Goal: Find specific page/section: Find specific page/section

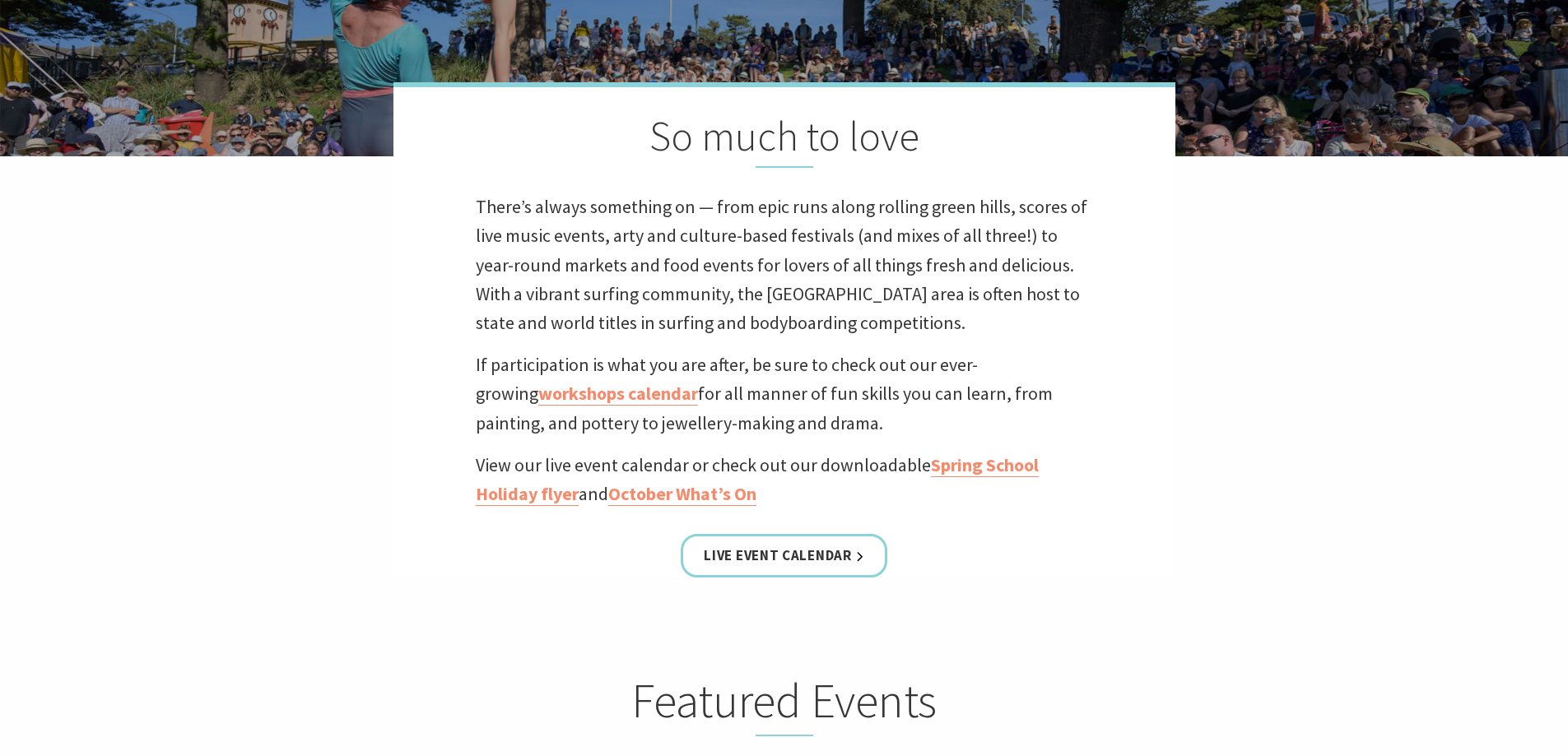
scroll to position [412, 0]
click at [957, 466] on link "Spring School Holiday flyer" at bounding box center [757, 479] width 563 height 52
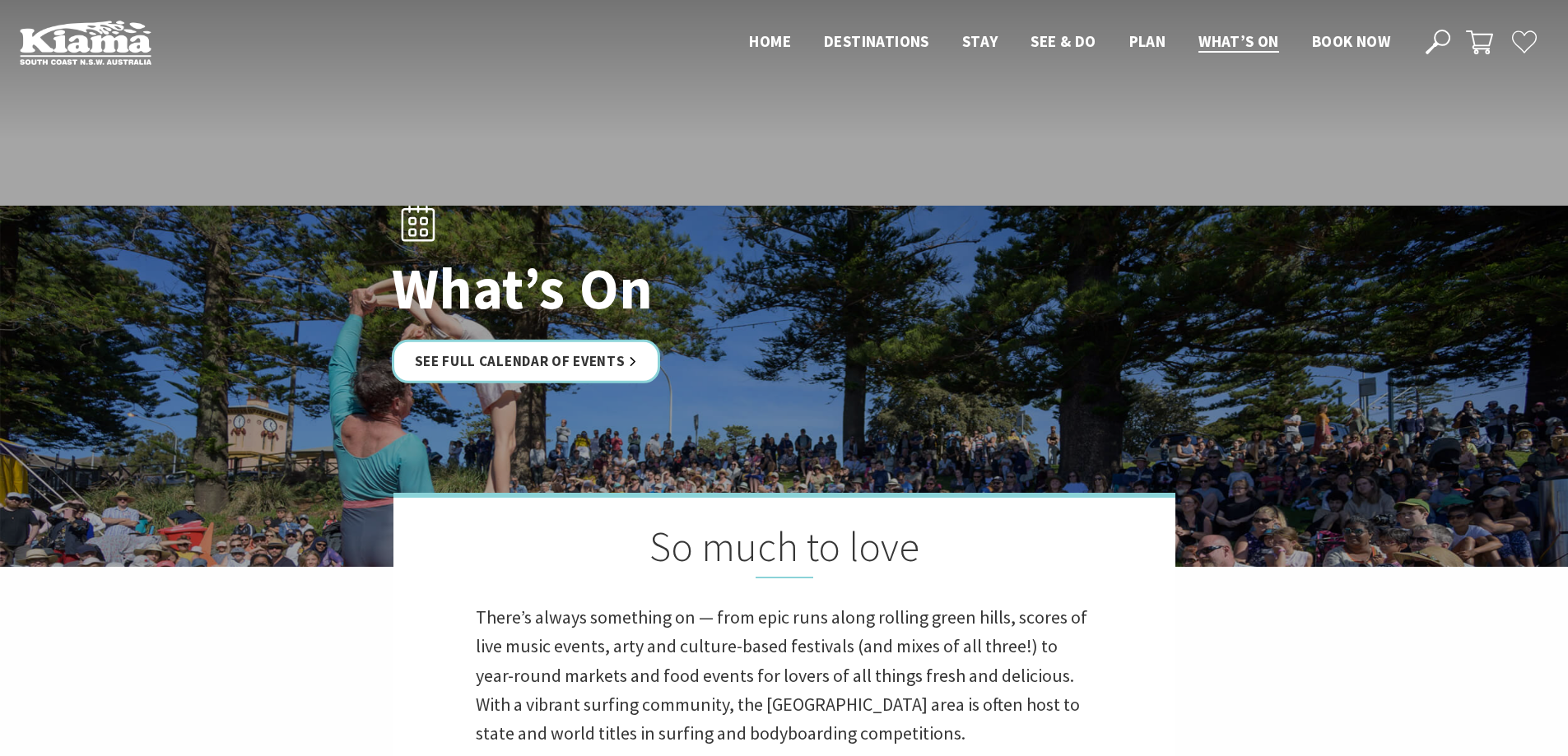
scroll to position [412, 0]
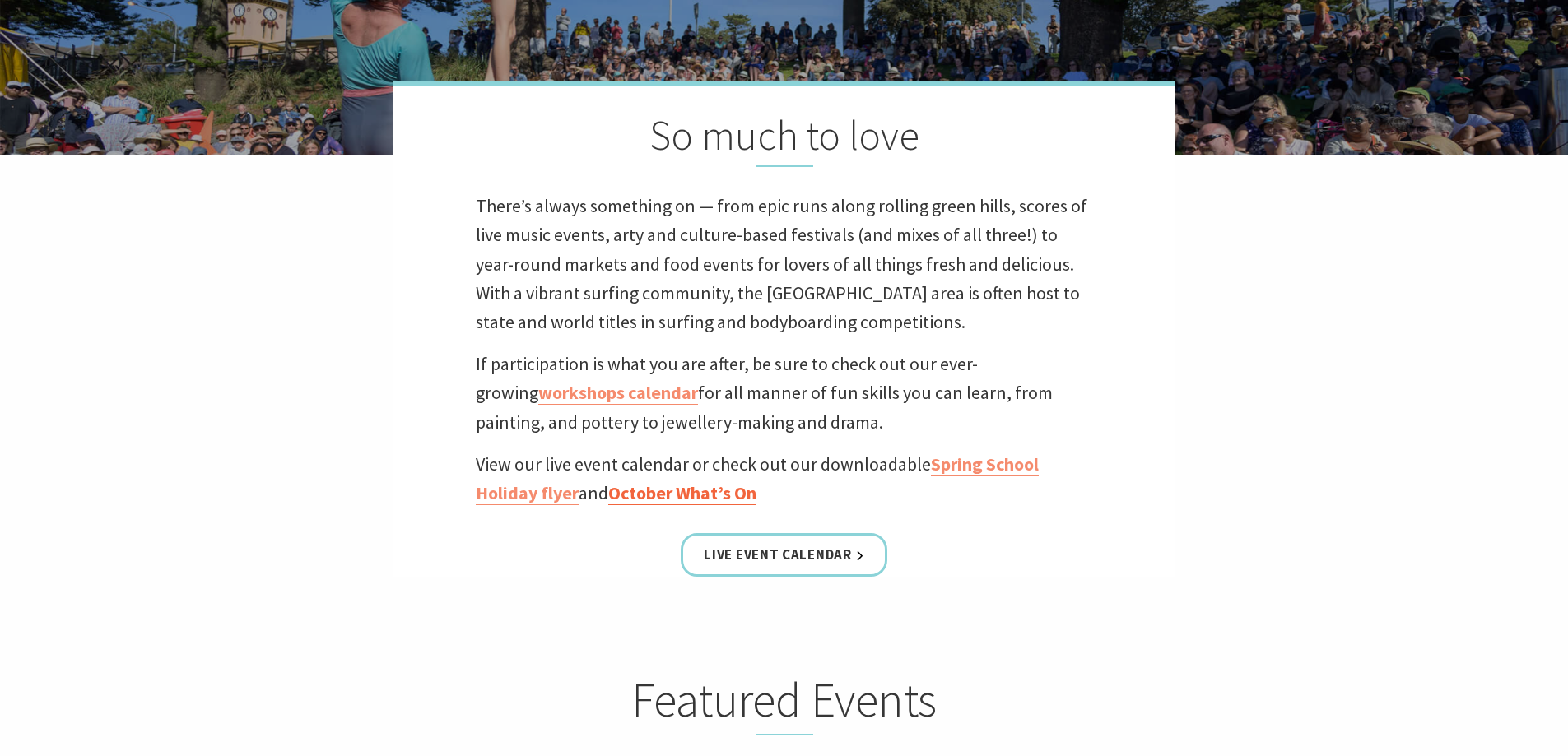
click at [646, 495] on link "October What’s On" at bounding box center [682, 493] width 148 height 23
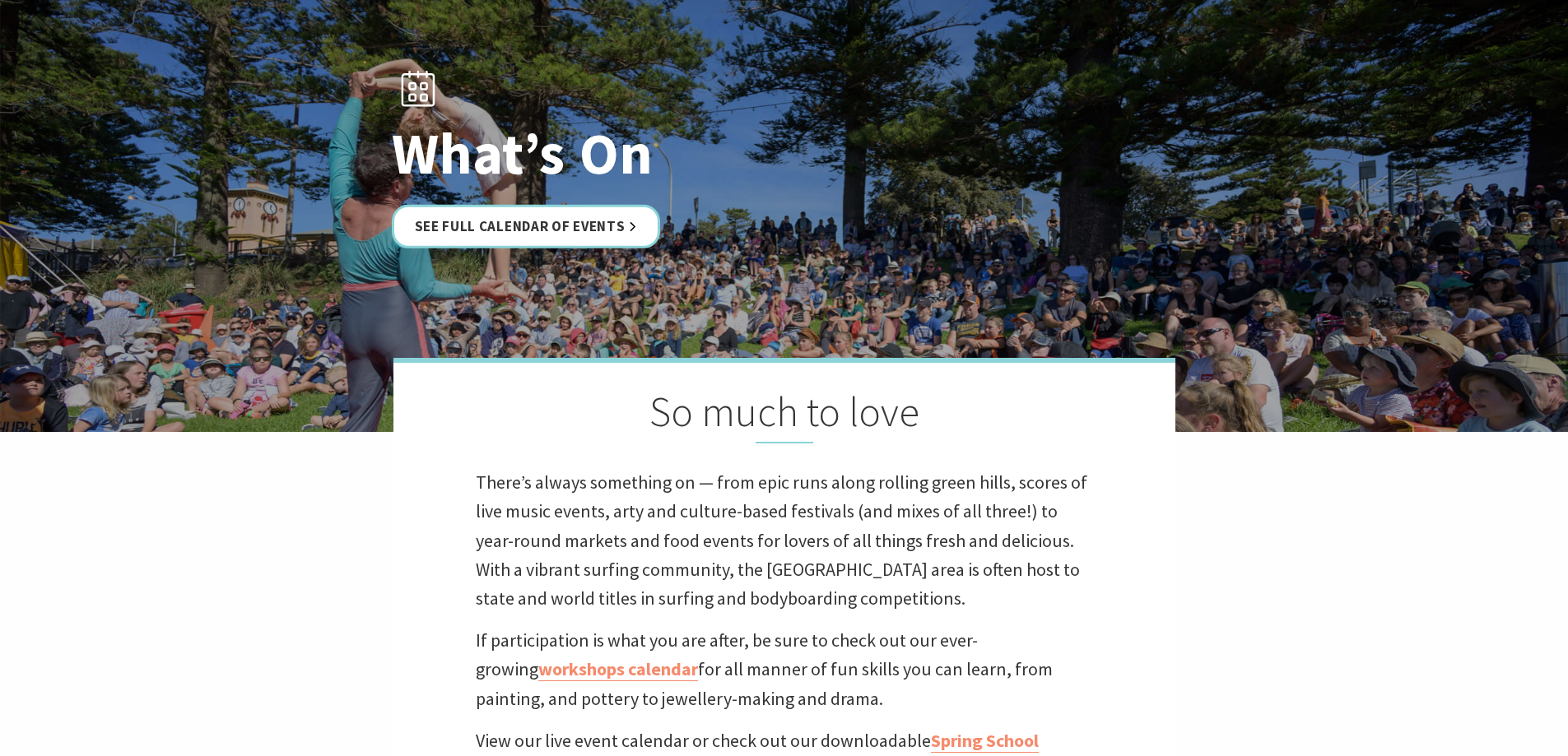
scroll to position [247, 0]
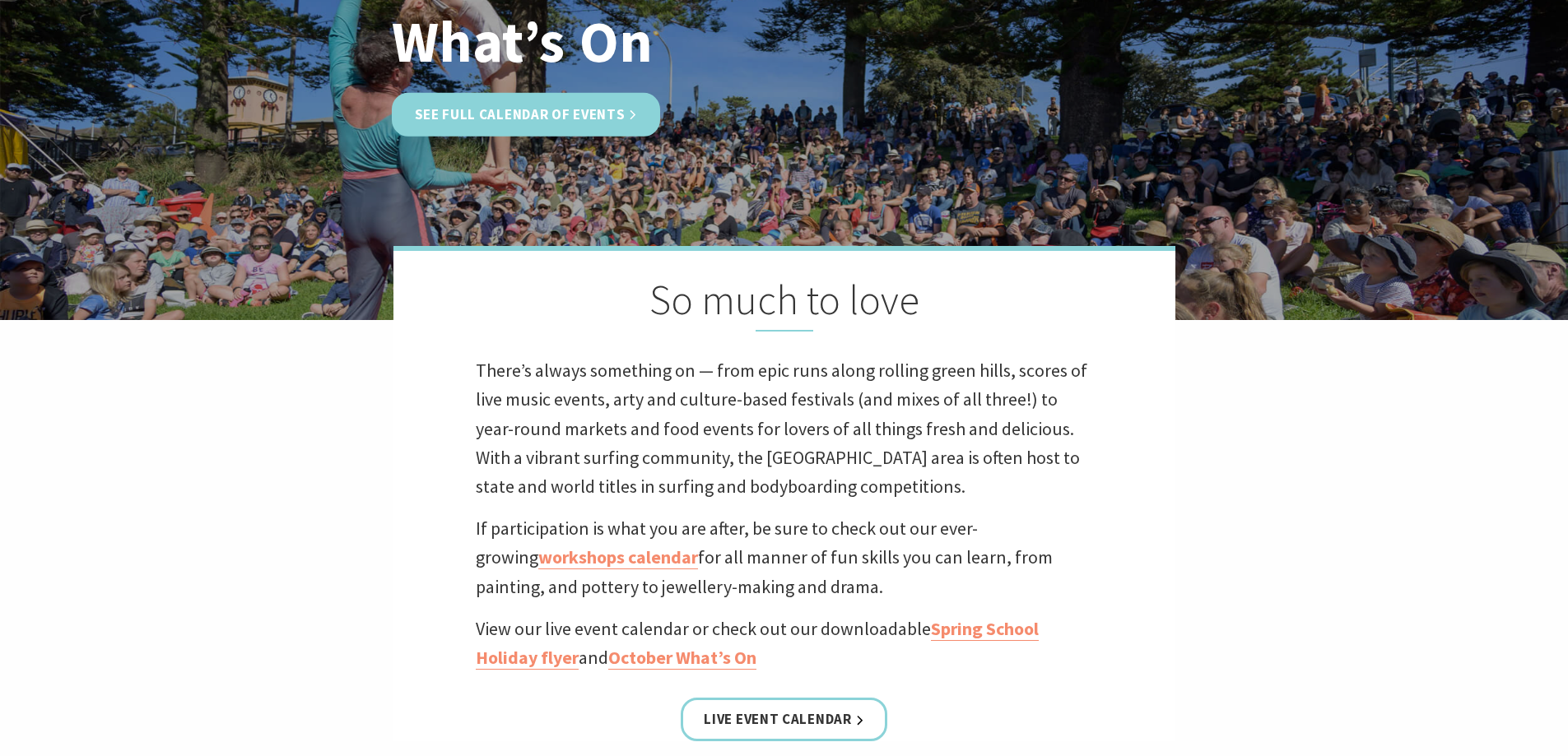
click at [536, 121] on link "See Full Calendar of Events" at bounding box center [527, 115] width 269 height 43
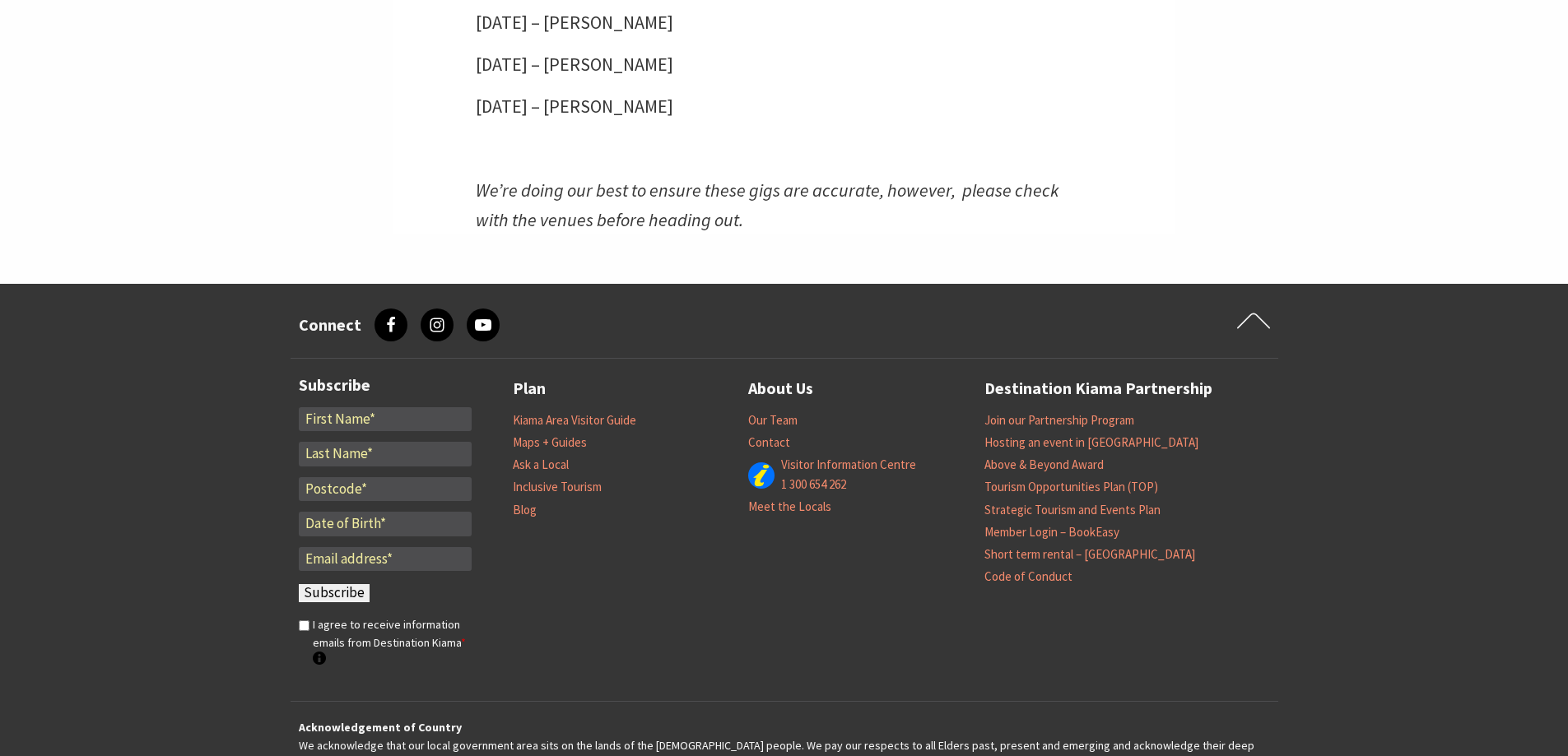
scroll to position [4819, 0]
